Goal: Complete application form

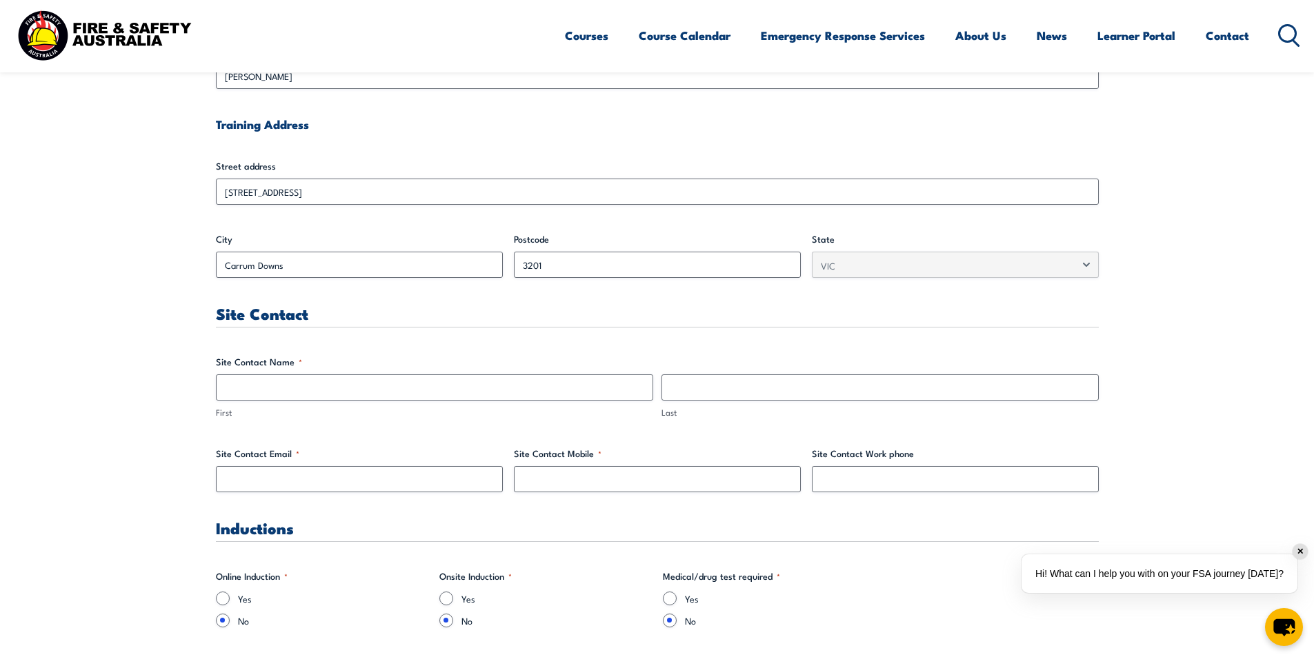
scroll to position [422, 0]
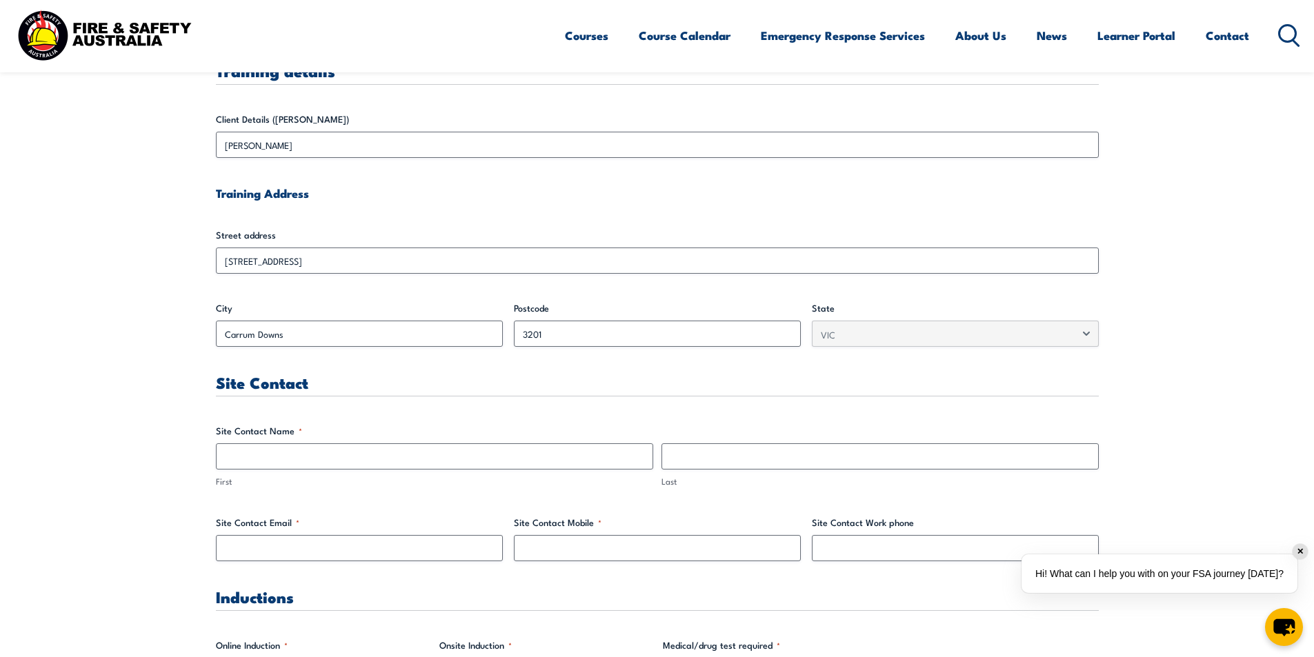
click at [1299, 556] on div "✕" at bounding box center [1300, 551] width 15 height 15
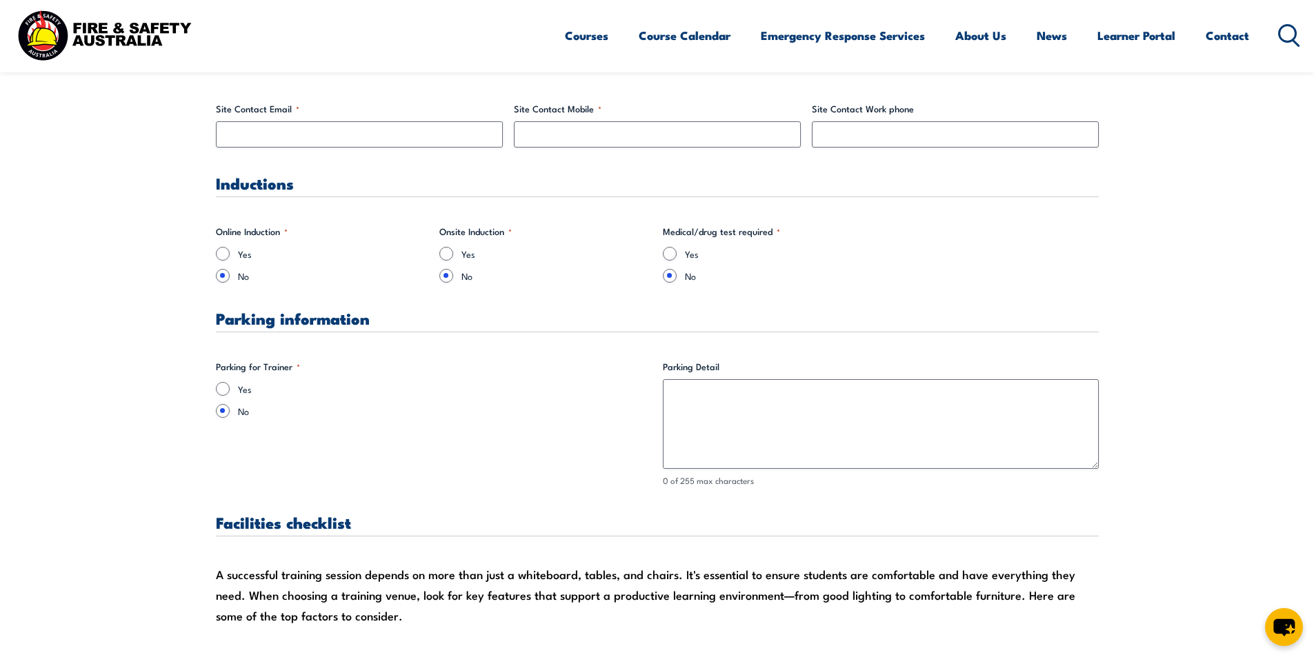
scroll to position [974, 0]
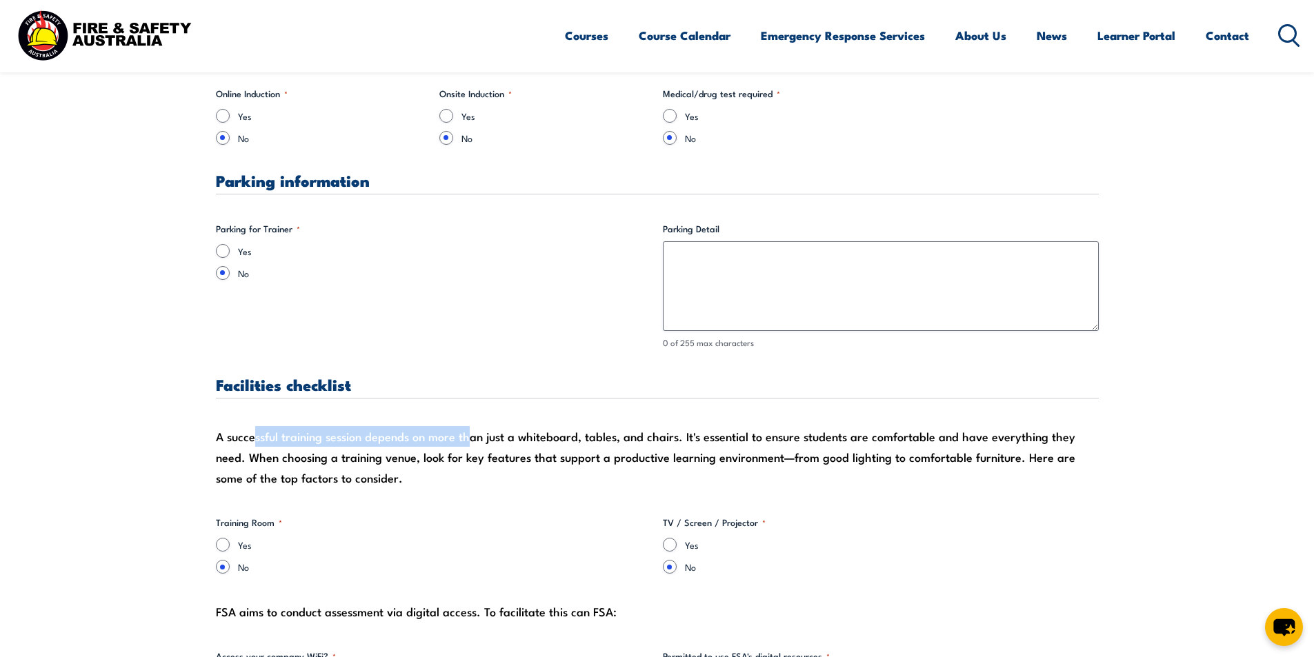
drag, startPoint x: 254, startPoint y: 439, endPoint x: 468, endPoint y: 441, distance: 214.6
click at [468, 441] on div "A successful training session depends on more than just a whiteboard, tables, a…" at bounding box center [657, 457] width 883 height 62
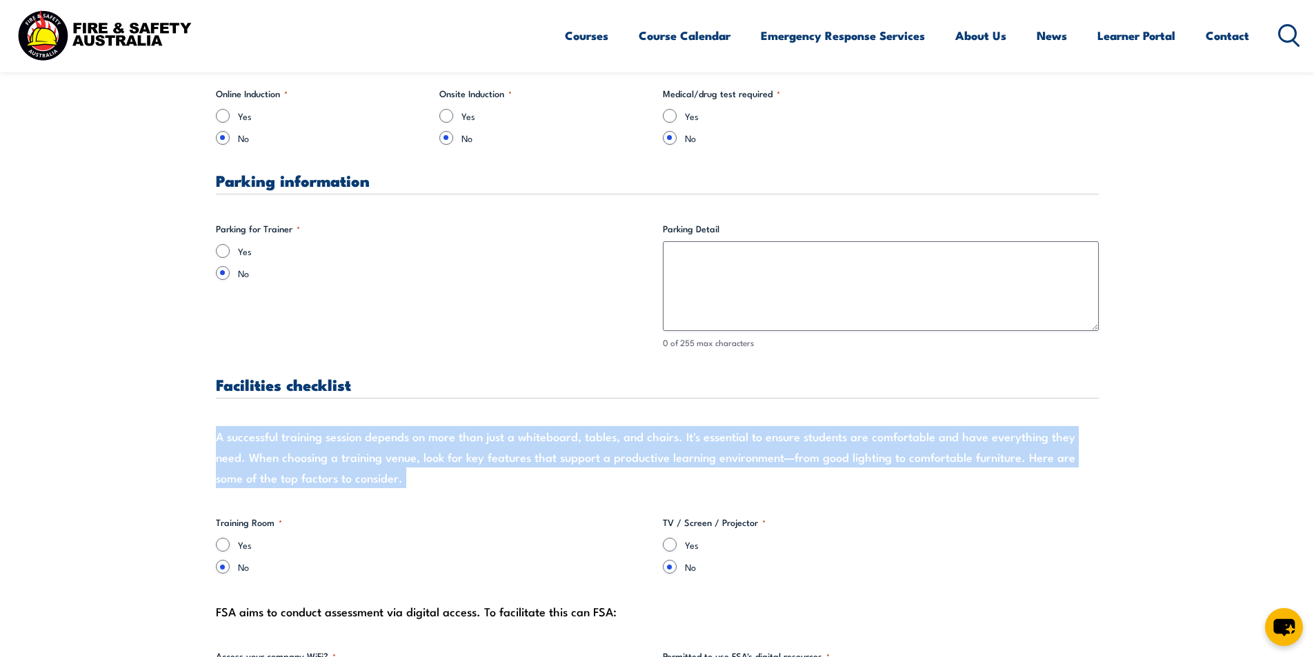
click at [468, 441] on div "A successful training session depends on more than just a whiteboard, tables, a…" at bounding box center [657, 457] width 883 height 62
click at [493, 453] on div "A successful training session depends on more than just a whiteboard, tables, a…" at bounding box center [657, 457] width 883 height 62
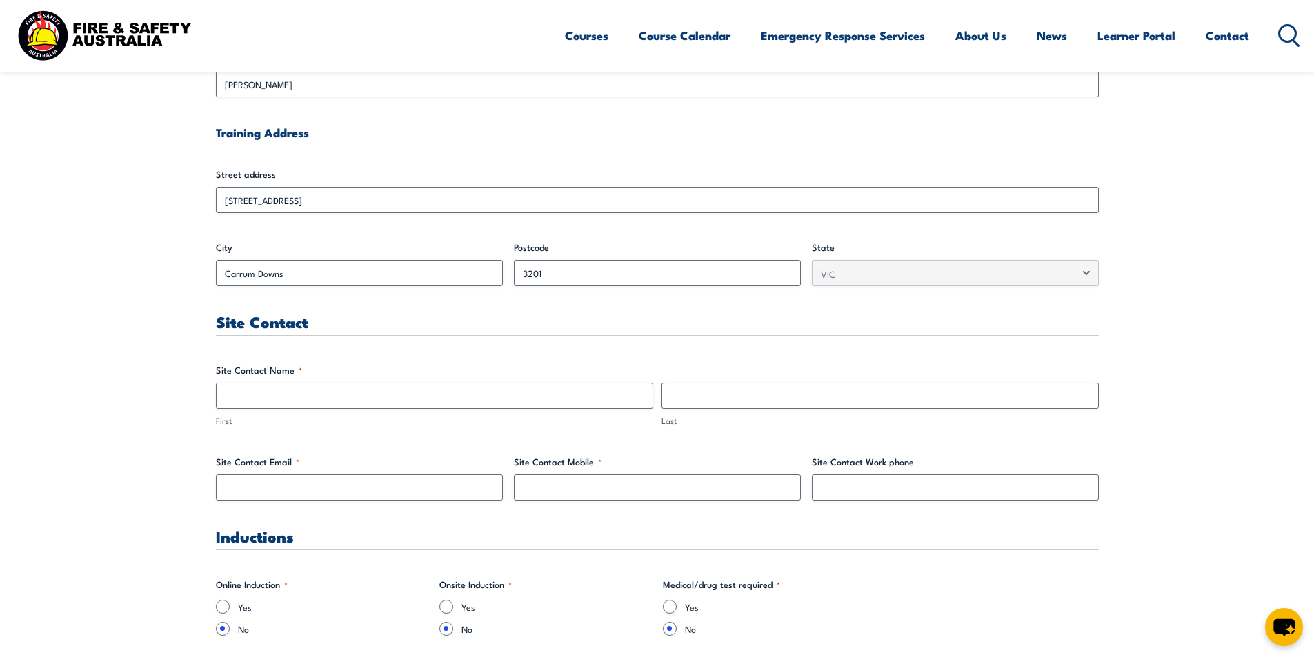
scroll to position [552, 0]
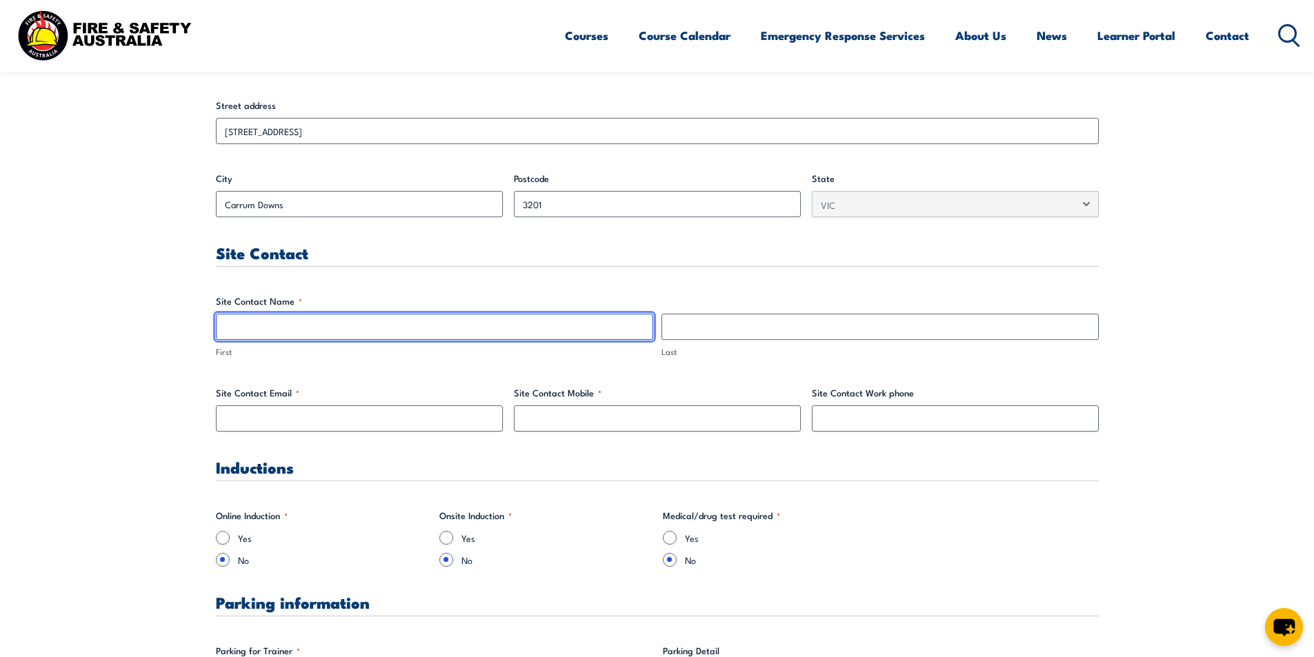
click at [266, 337] on input "First" at bounding box center [434, 327] width 437 height 26
type input "Ben"
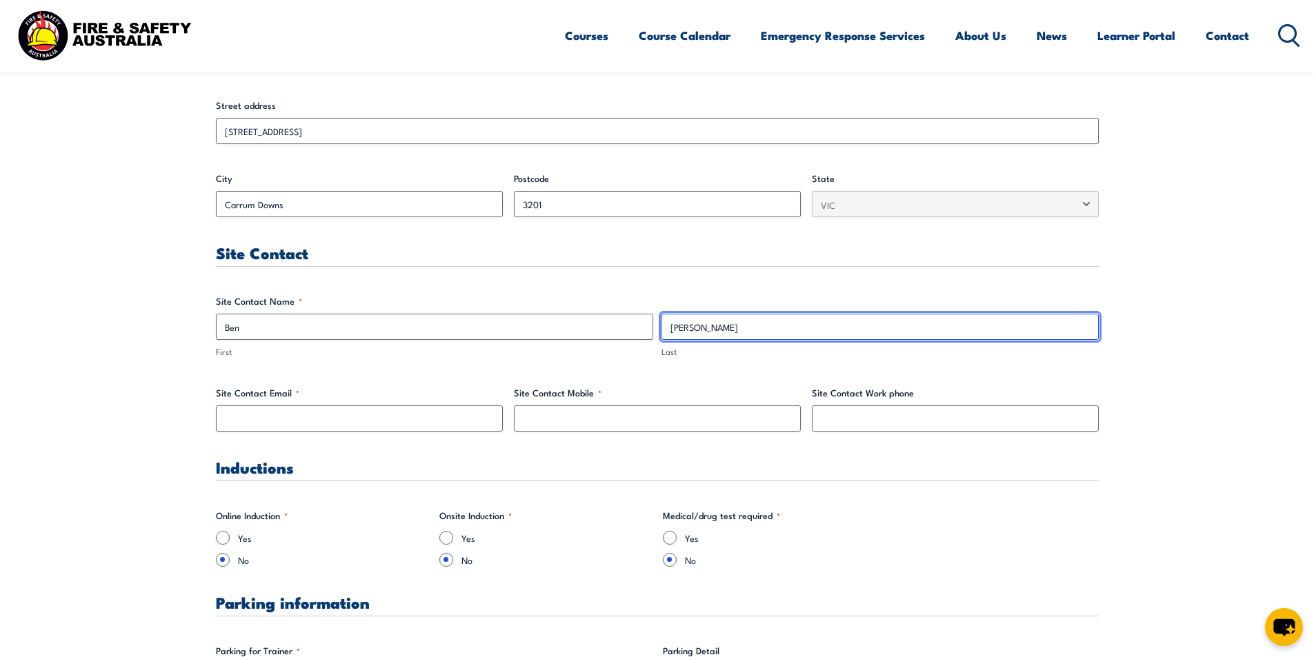
type input "[PERSON_NAME]"
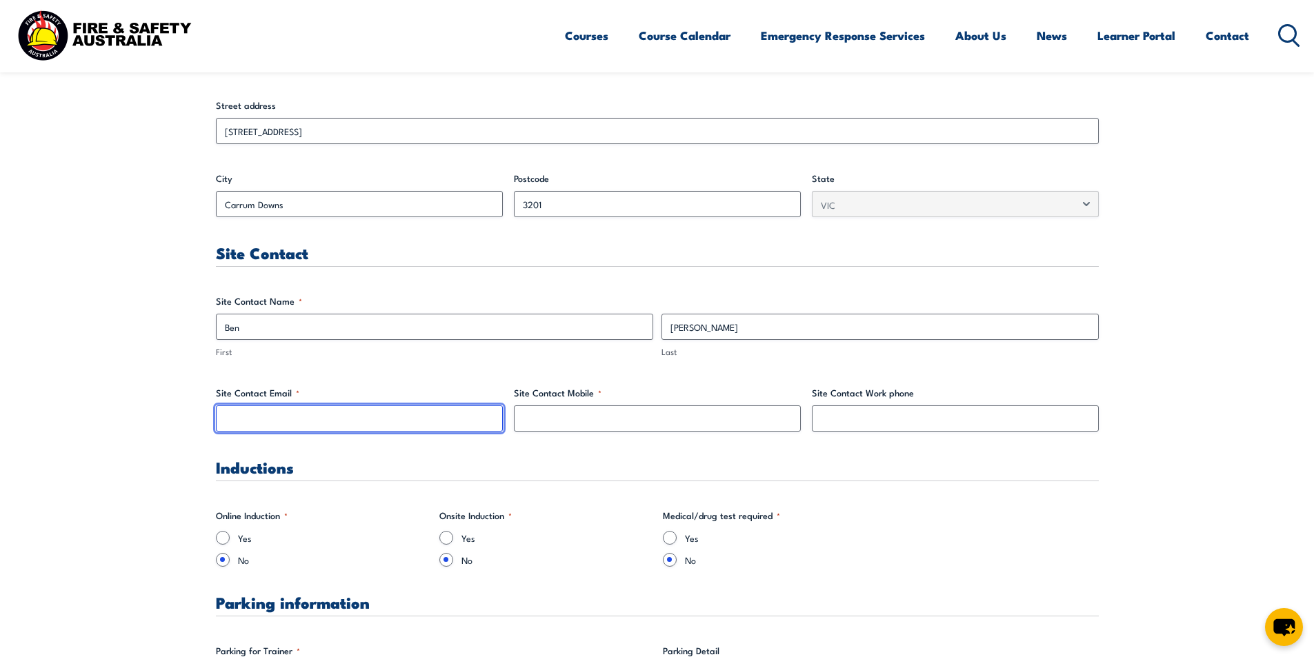
click at [244, 424] on input "Site Contact Email *" at bounding box center [359, 419] width 287 height 26
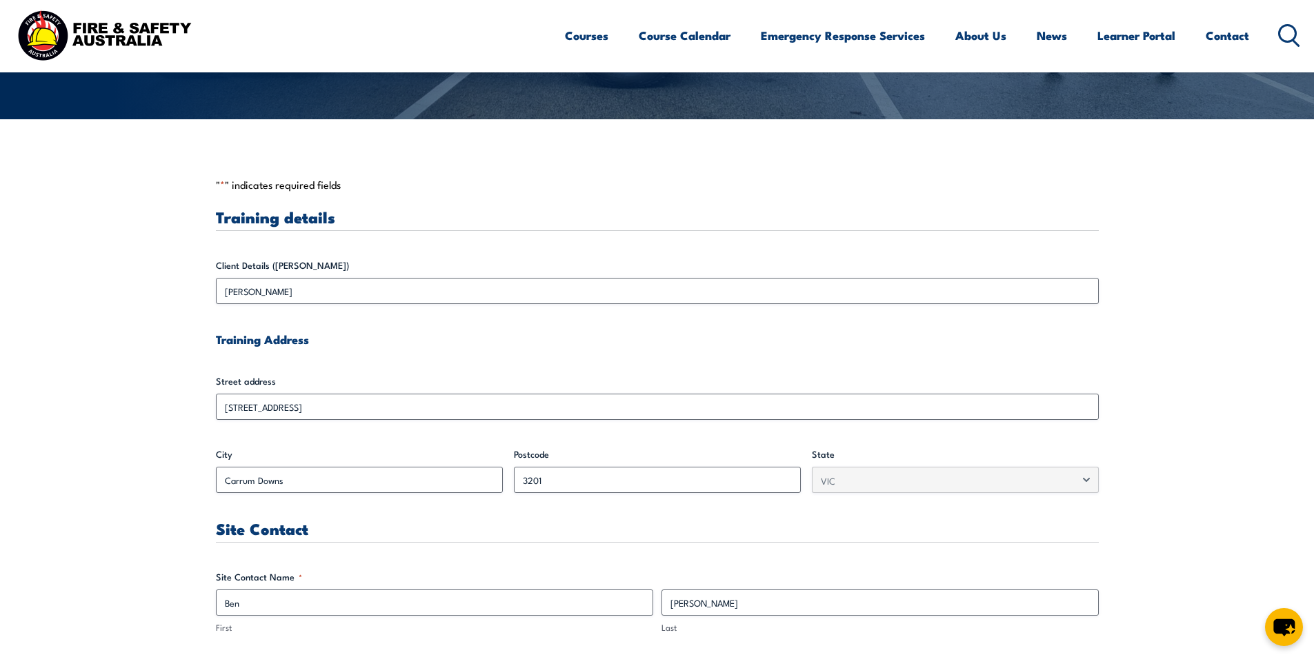
scroll to position [345, 0]
